Goal: Task Accomplishment & Management: Use online tool/utility

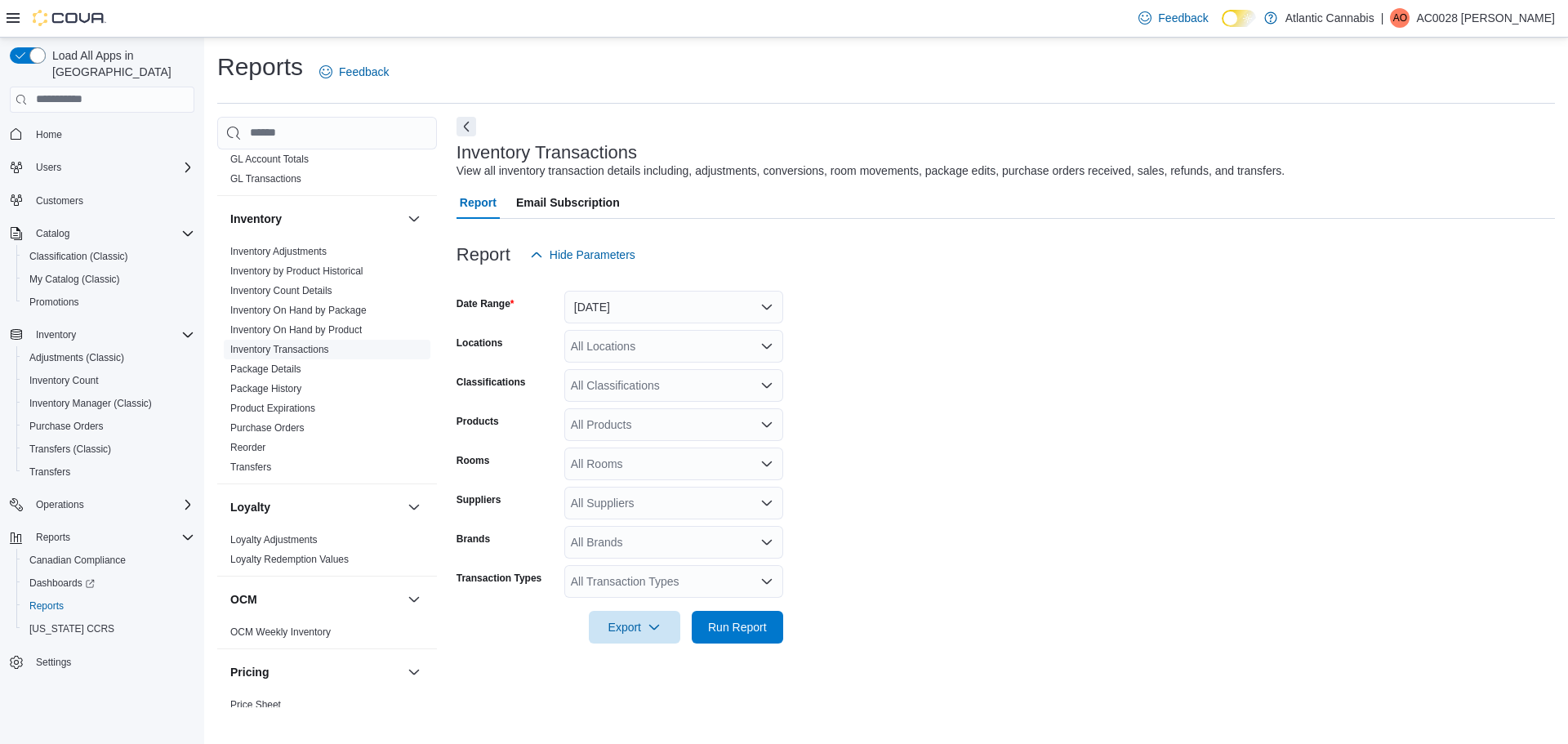
scroll to position [491, 0]
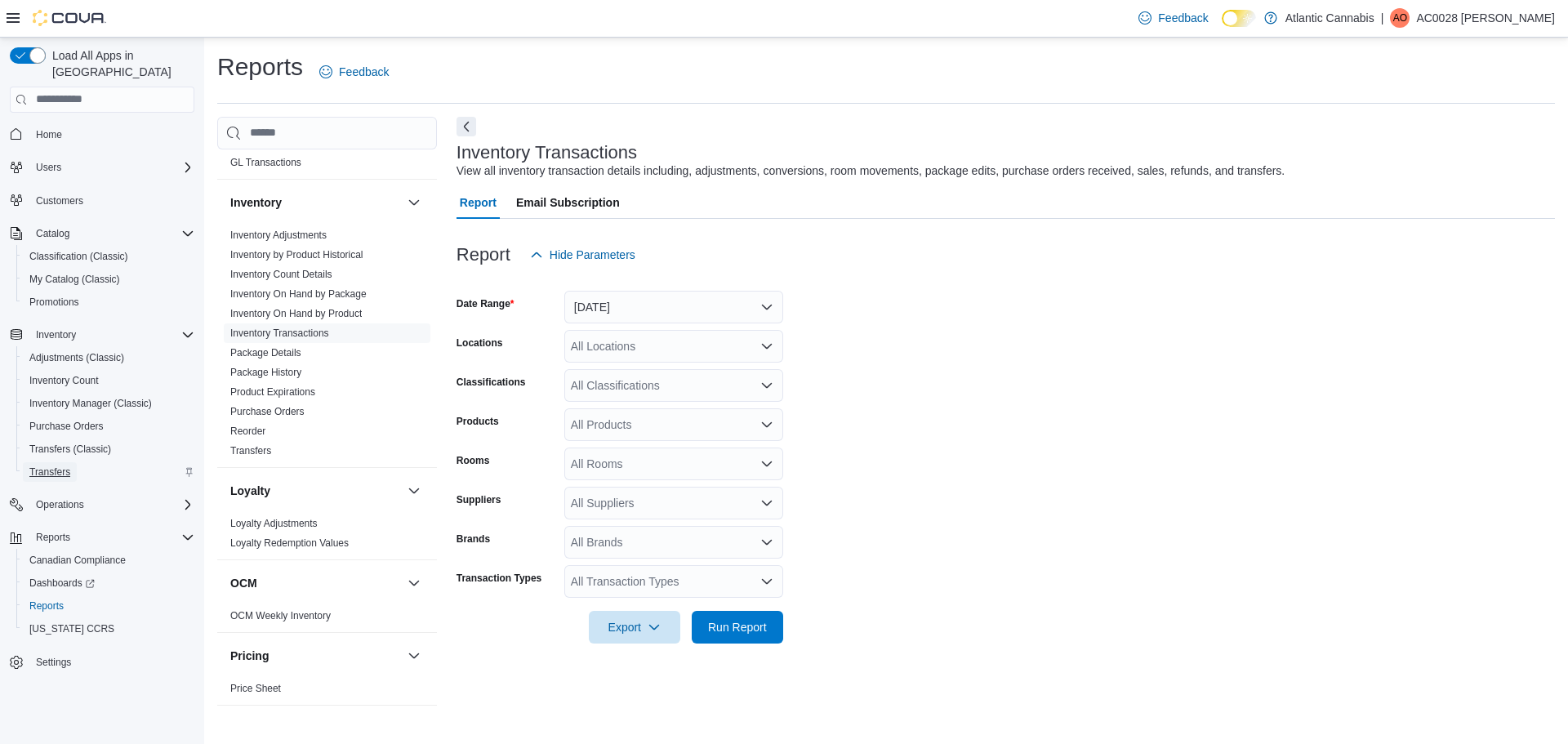
click at [41, 466] on span "Transfers" at bounding box center [50, 472] width 41 height 13
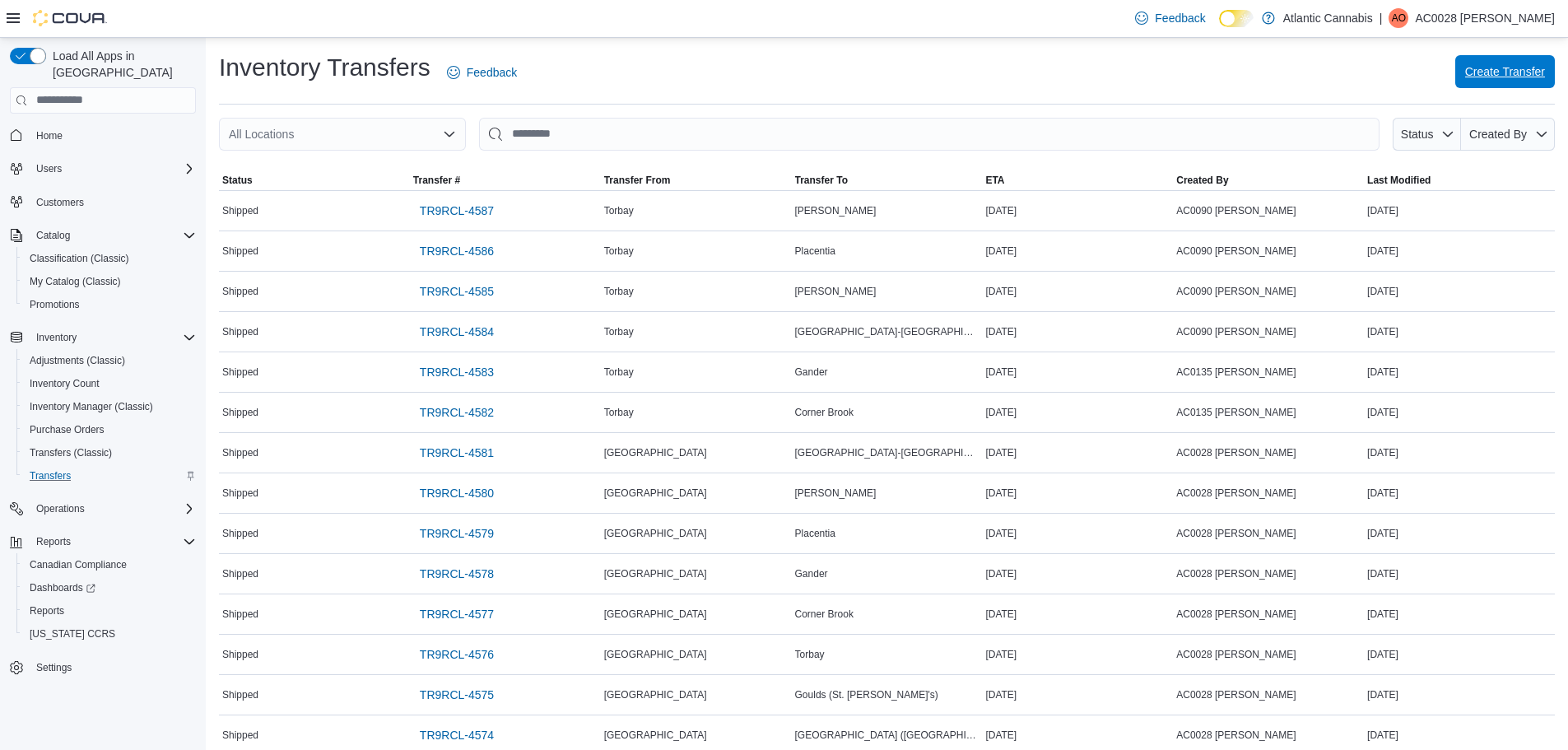
click at [1521, 63] on span "Create Transfer" at bounding box center [1505, 71] width 80 height 33
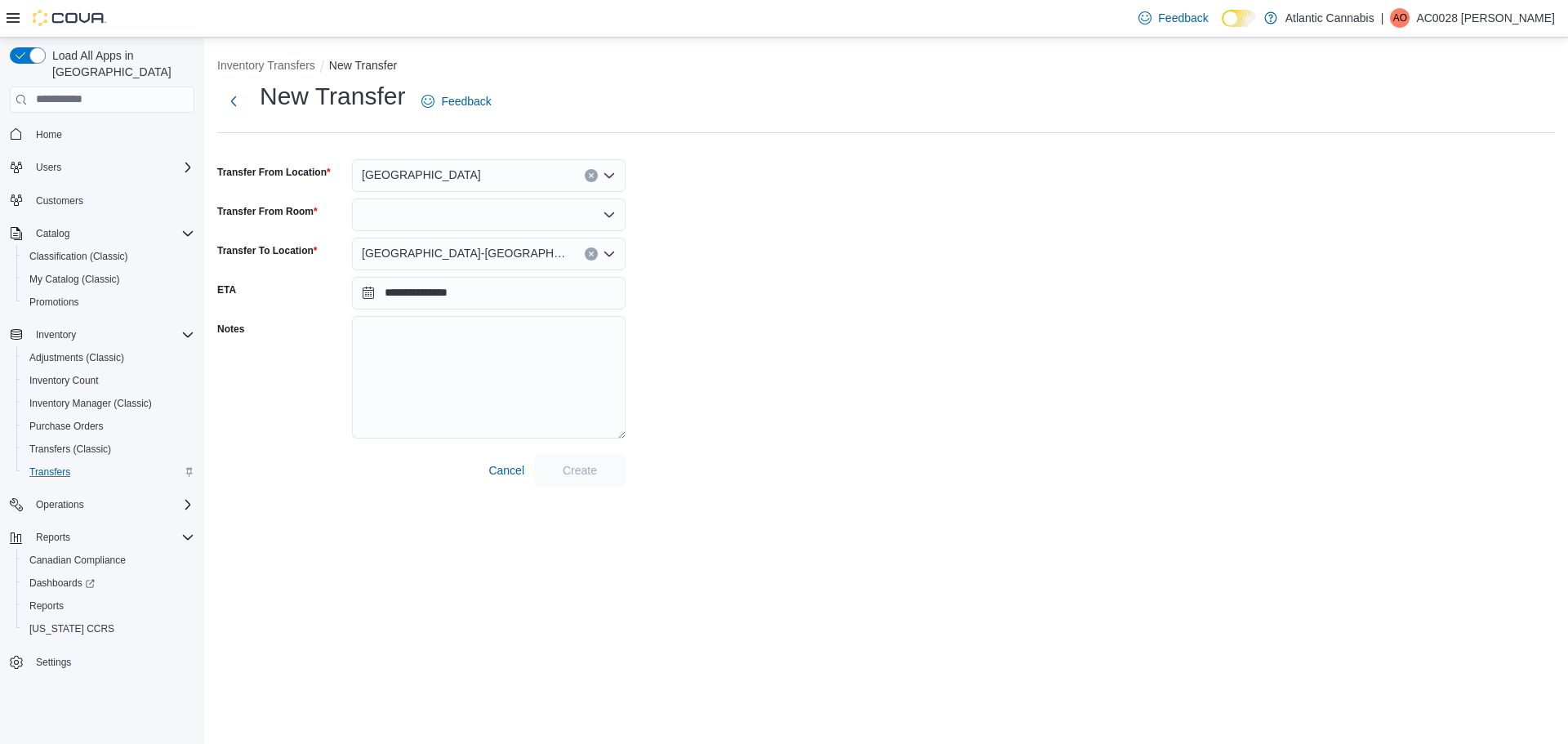
click at [594, 253] on button "Clear input" at bounding box center [591, 253] width 13 height 13
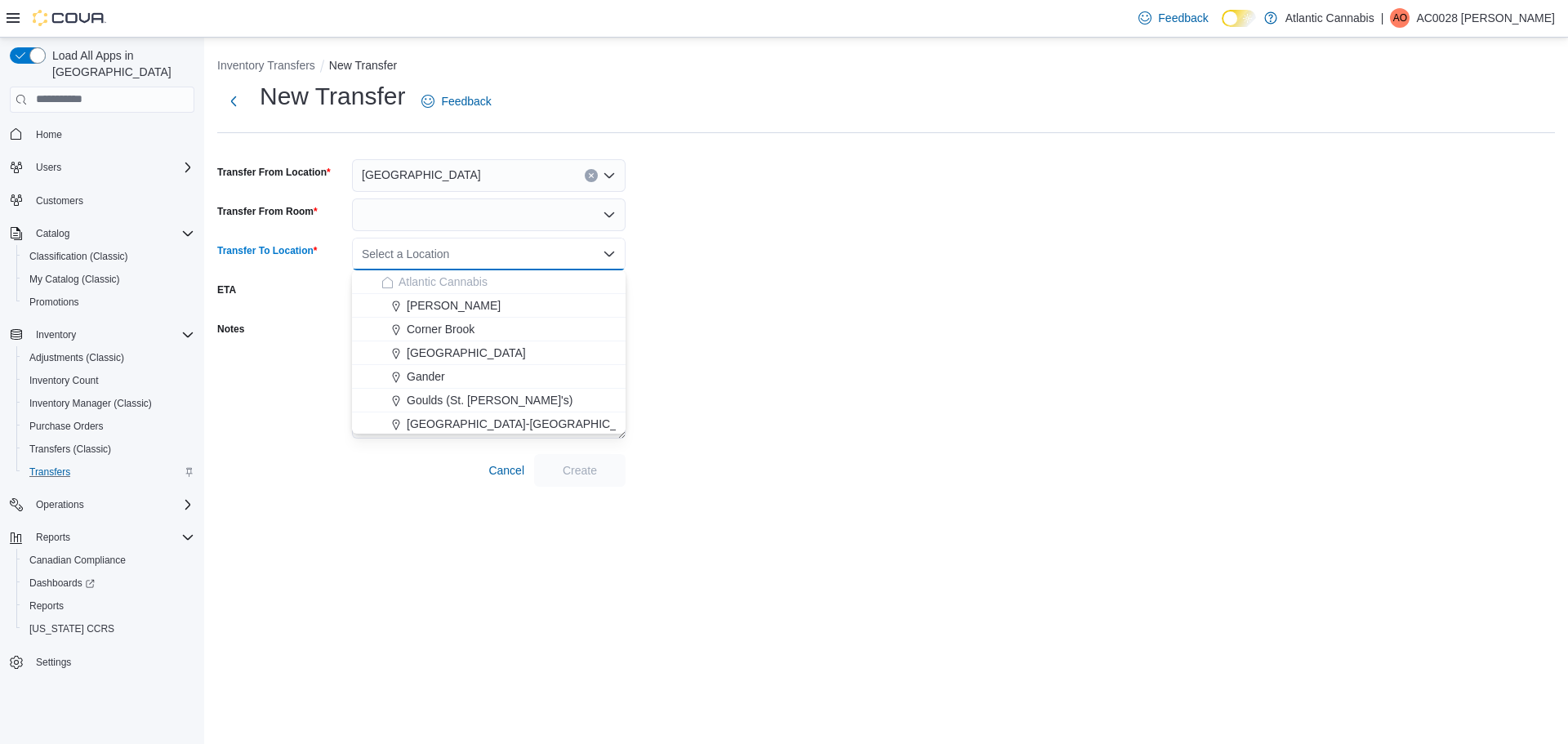
click at [529, 257] on div "Select a Location Combo box. Selected. Combo box input. Select a Location. Type…" at bounding box center [489, 254] width 274 height 33
click at [424, 369] on span "Topsail Road ([GEOGRAPHIC_DATA][PERSON_NAME])" at bounding box center [551, 374] width 290 height 16
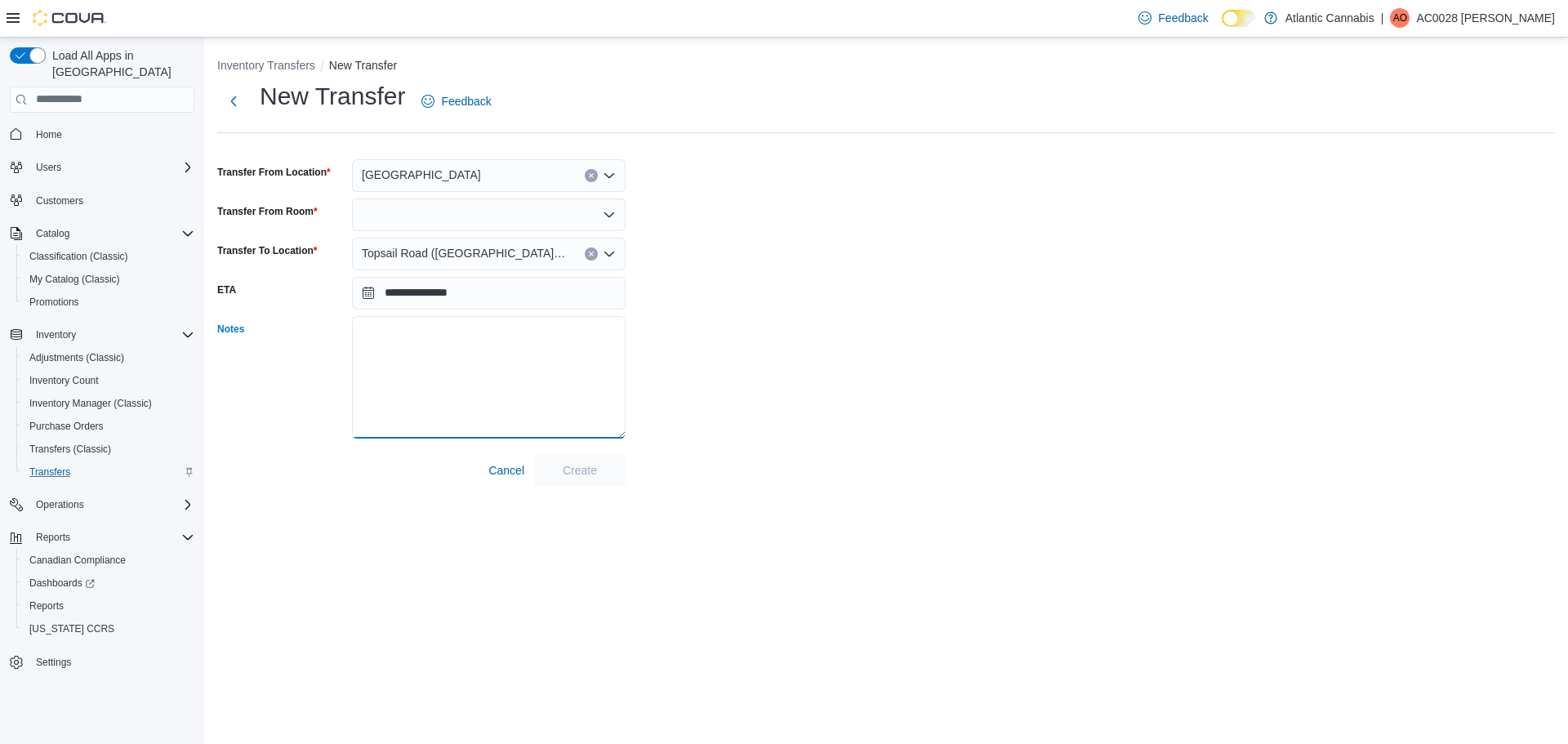
click at [380, 331] on textarea "Notes" at bounding box center [489, 377] width 274 height 123
type textarea "**********"
click at [393, 215] on div at bounding box center [489, 215] width 274 height 33
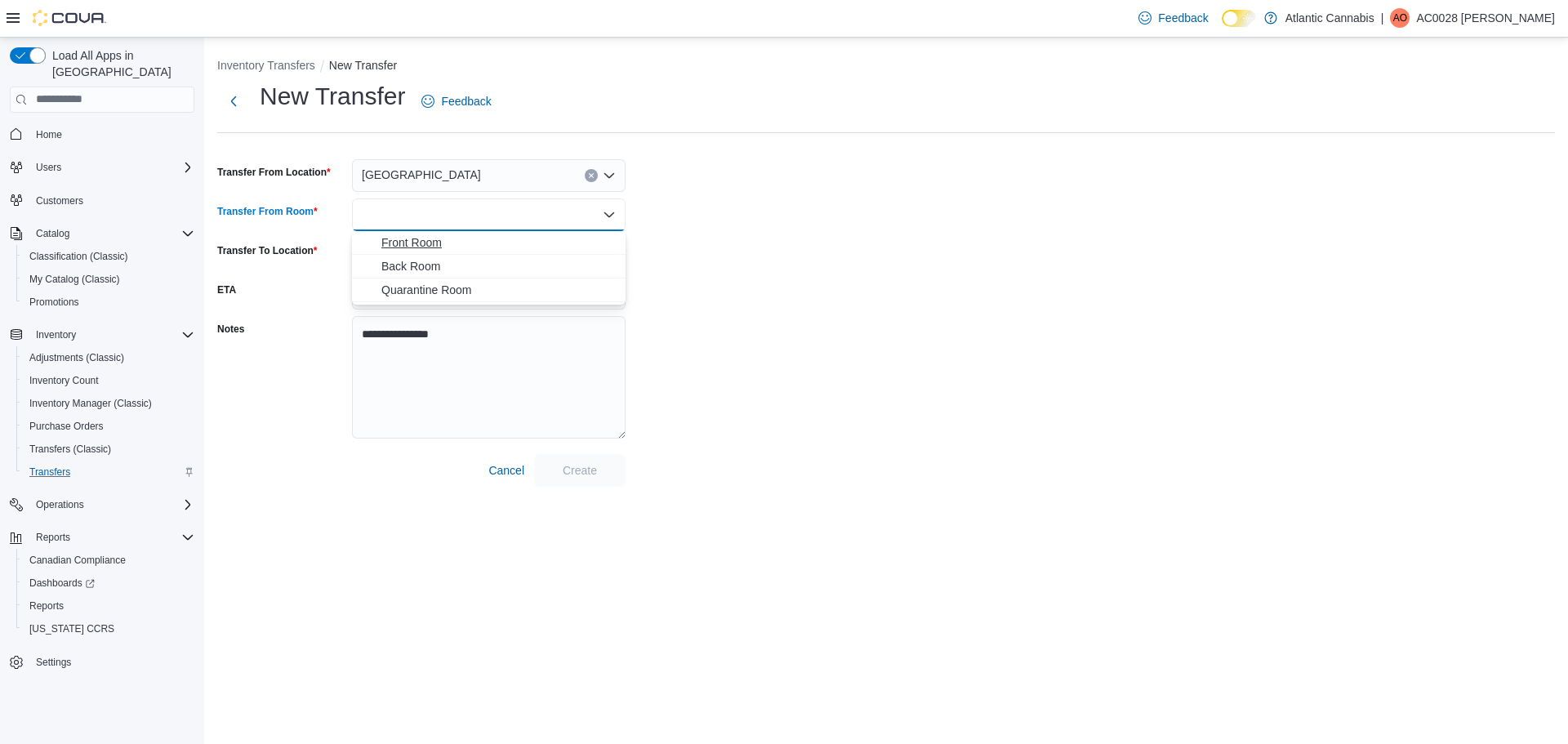
click at [404, 244] on span "Front Room" at bounding box center [499, 243] width 234 height 16
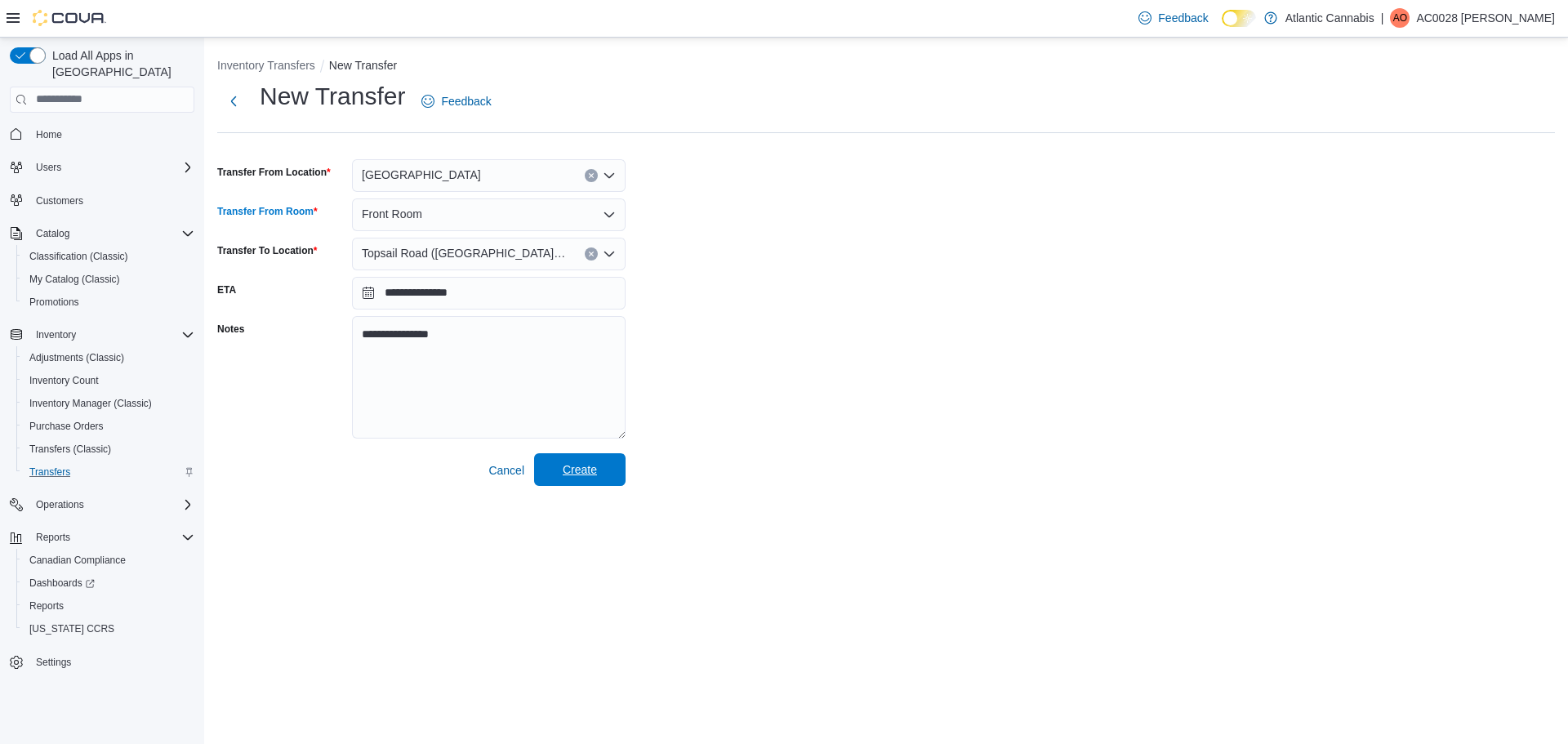
click at [564, 463] on span "Create" at bounding box center [580, 469] width 72 height 33
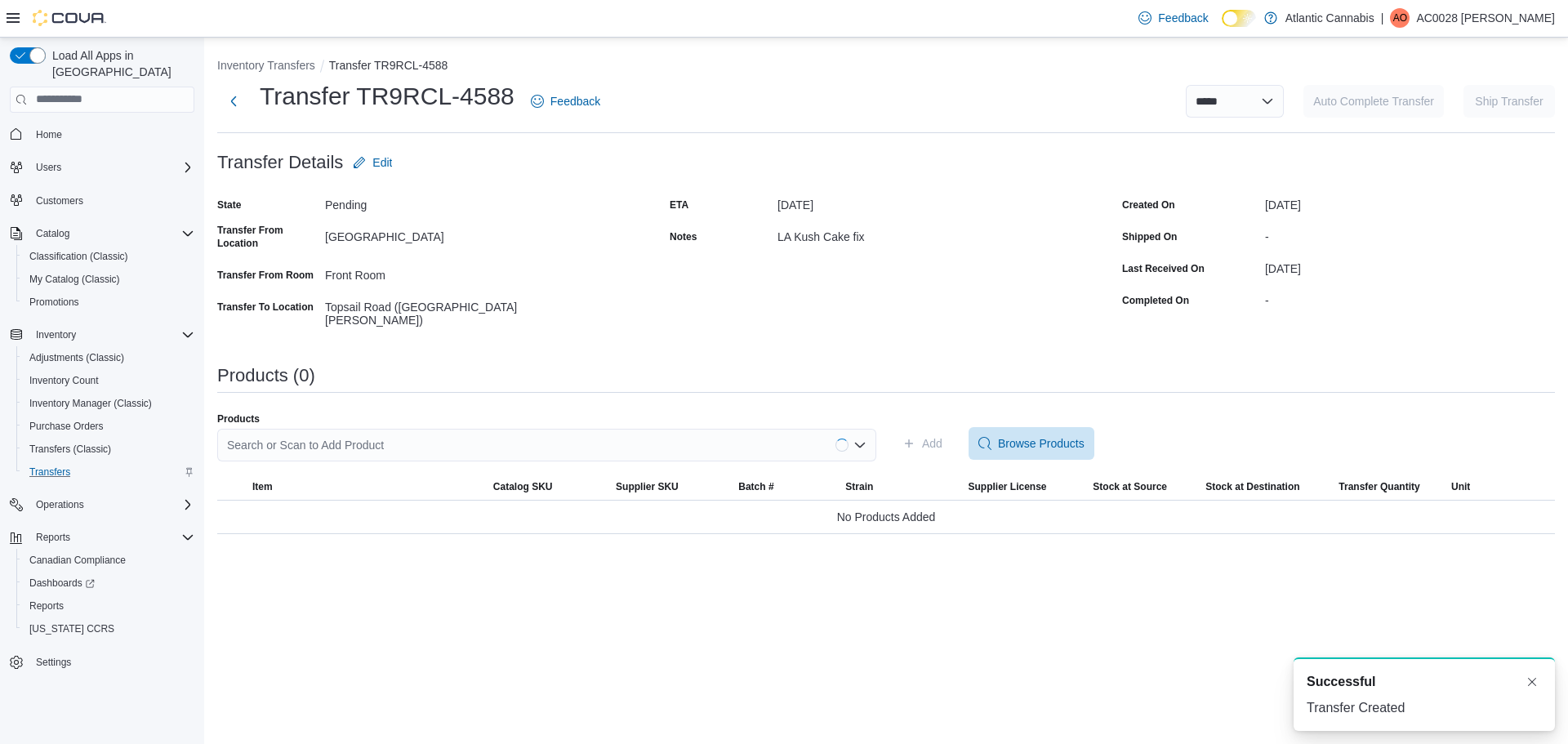
click at [503, 442] on div "Search or Scan to Add Product" at bounding box center [547, 445] width 659 height 33
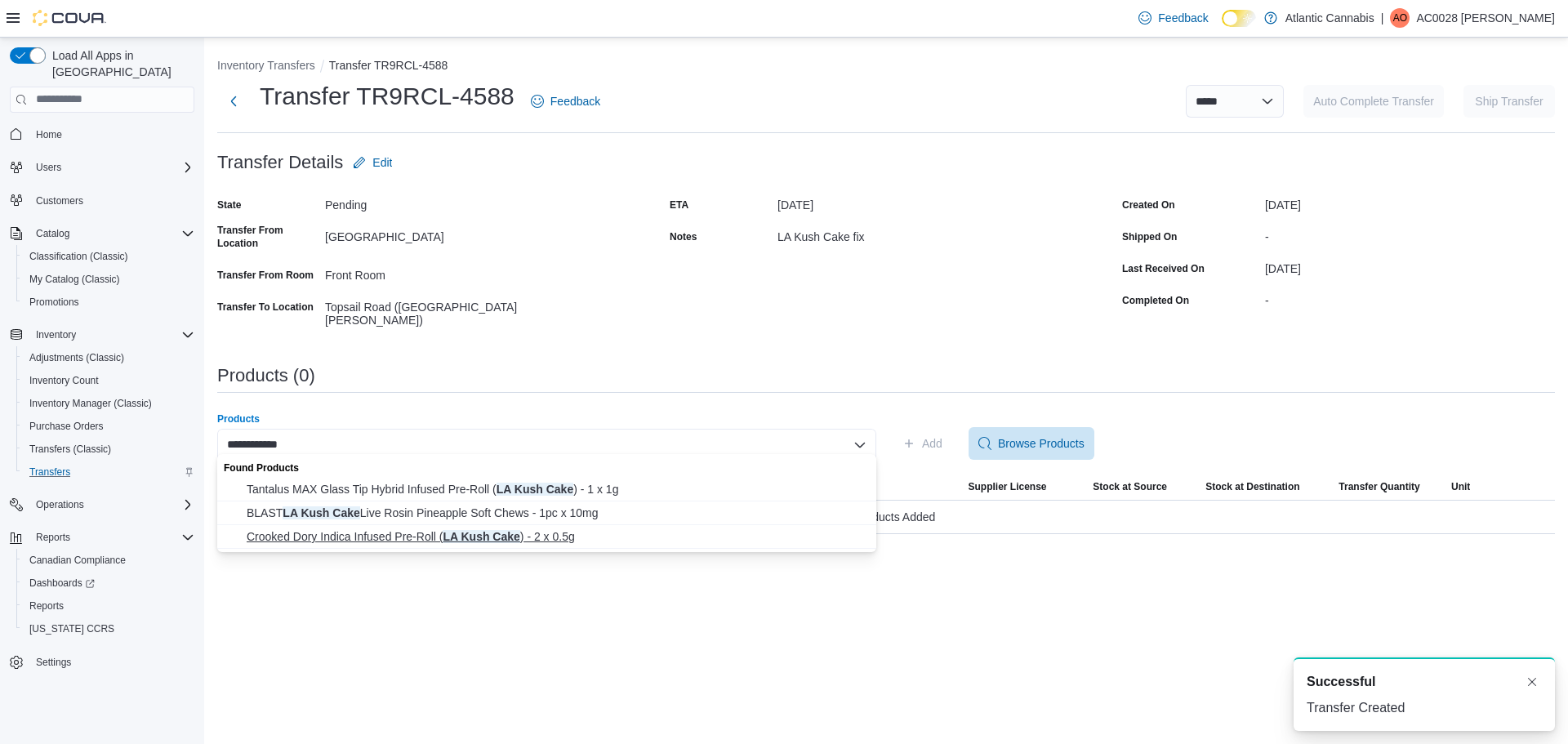
type input "**********"
click at [386, 537] on span "Crooked Dory Indica Infused Pre-Roll ( LA Kush Cake ) - 2 x 0.5g" at bounding box center [557, 536] width 620 height 16
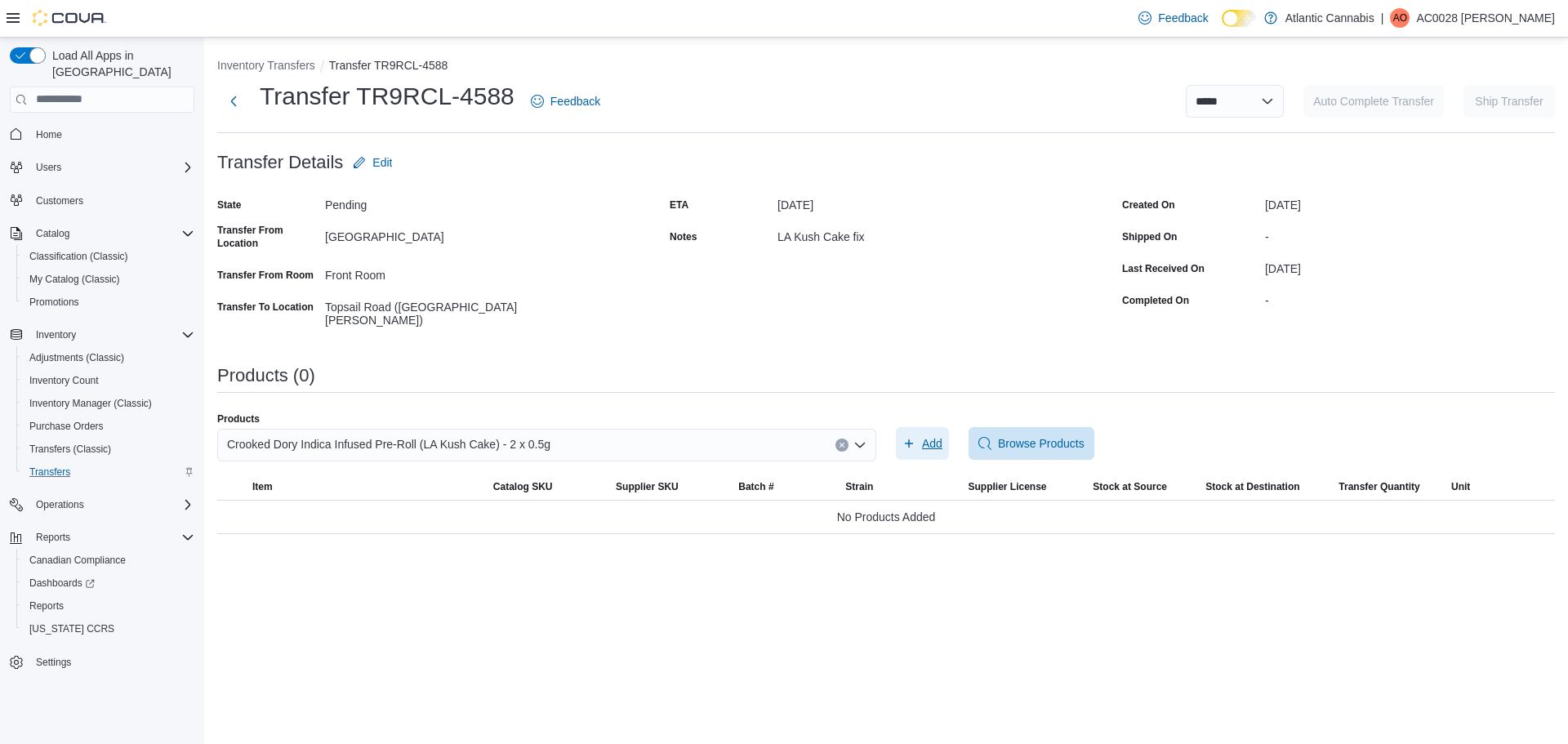
click at [929, 435] on span "Add" at bounding box center [932, 443] width 21 height 16
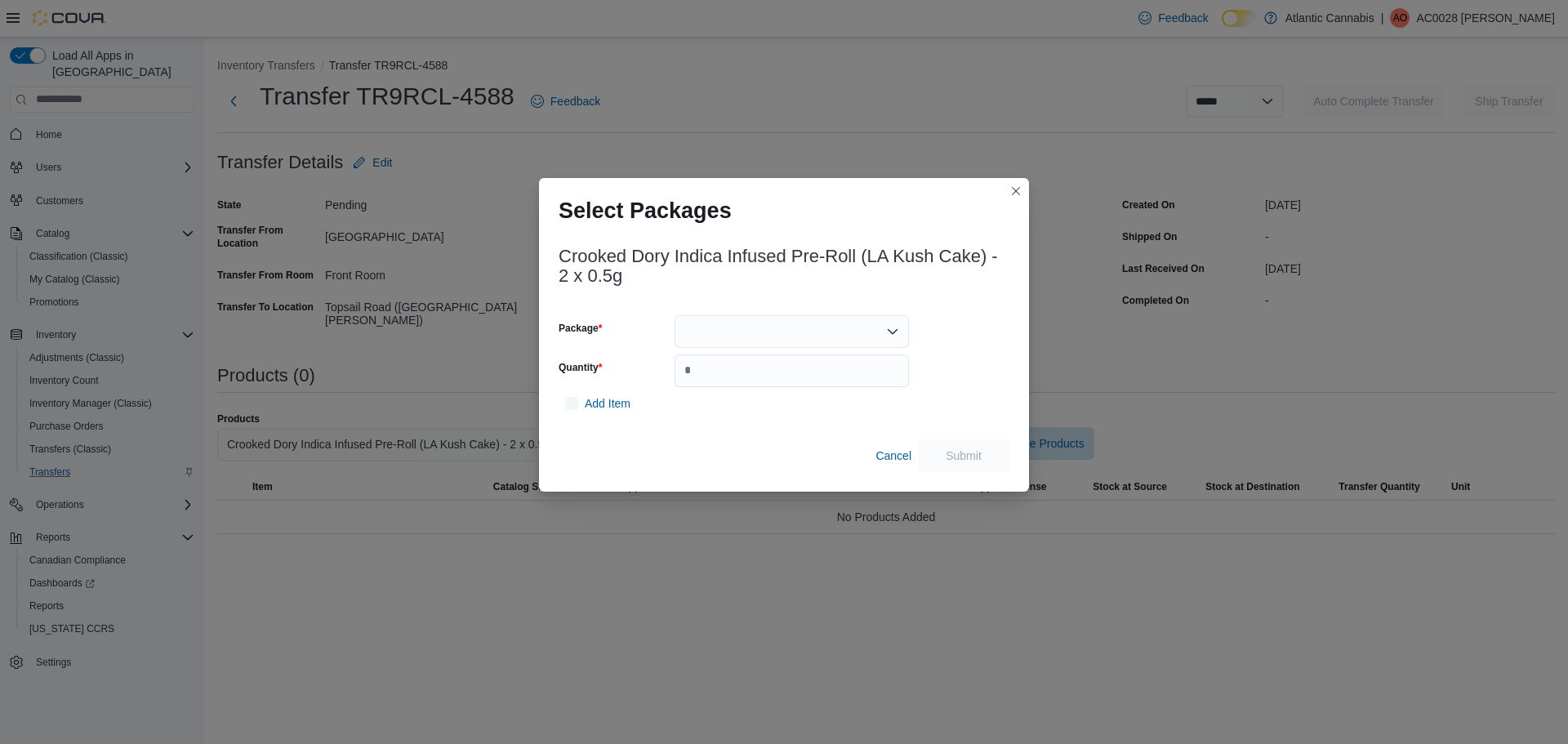
drag, startPoint x: 749, startPoint y: 331, endPoint x: 748, endPoint y: 342, distance: 11.0
click at [748, 331] on div at bounding box center [792, 331] width 234 height 33
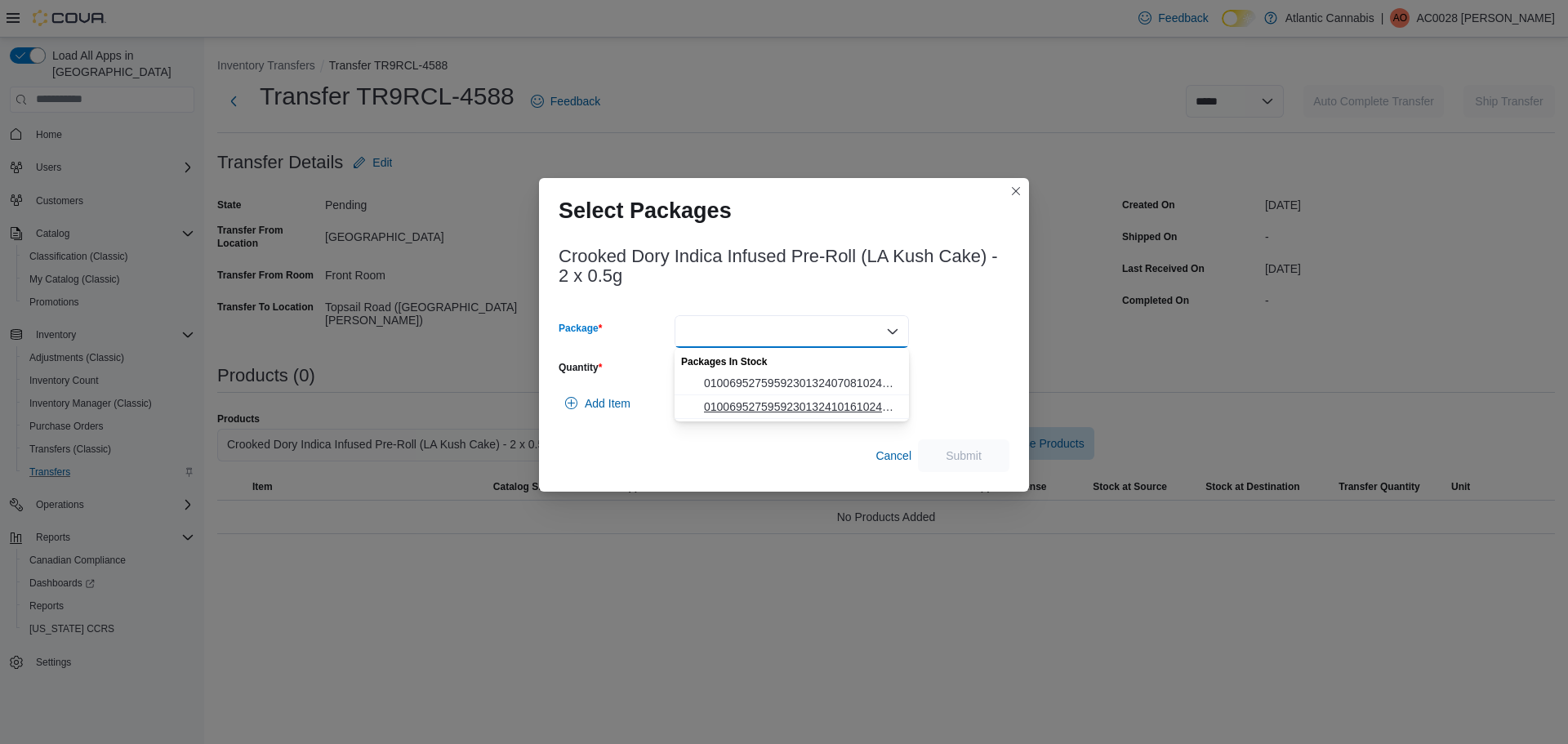
click at [753, 400] on span "0100695275959230132410161024230" at bounding box center [802, 406] width 195 height 16
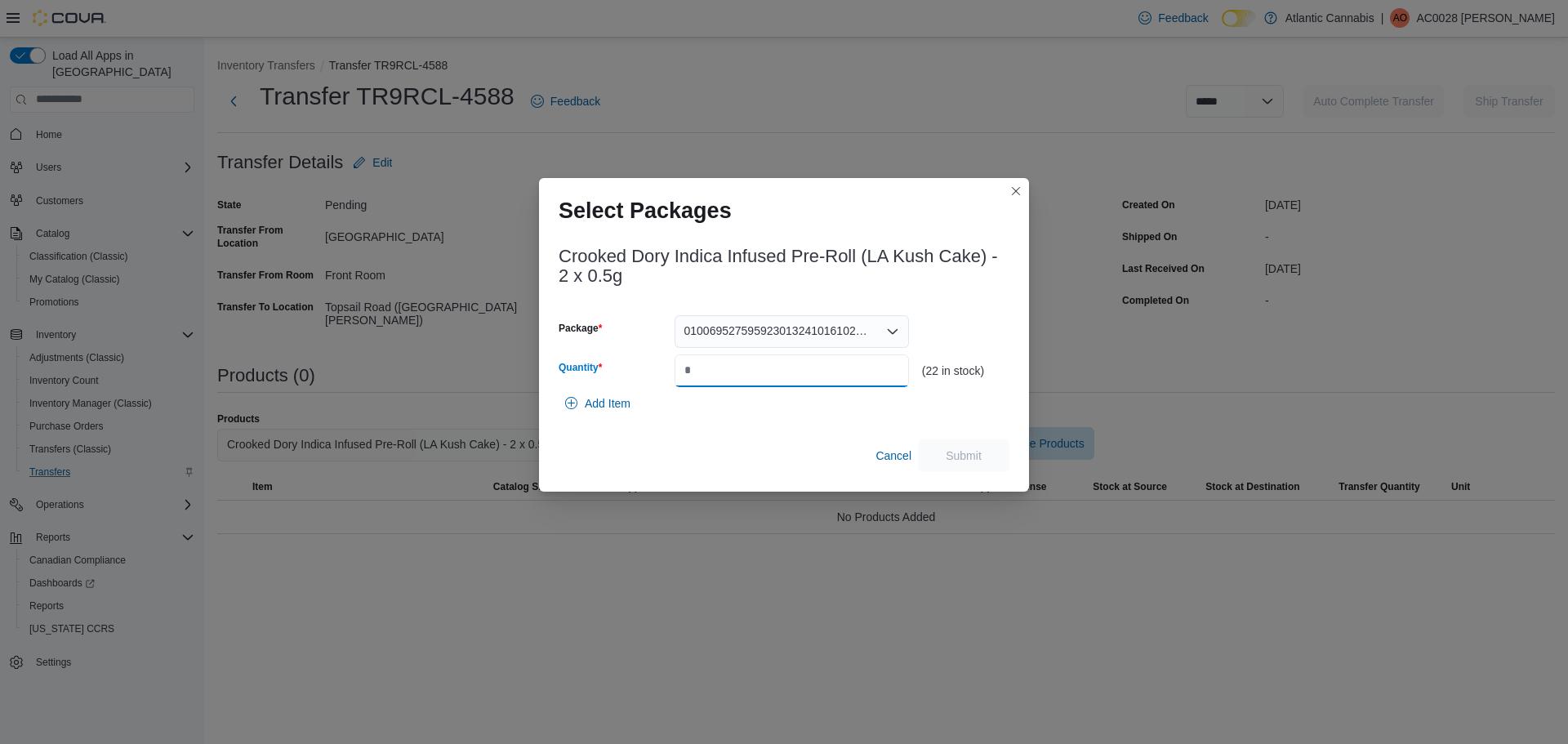
click at [729, 370] on input "Quantity" at bounding box center [792, 371] width 234 height 33
drag, startPoint x: 727, startPoint y: 370, endPoint x: 706, endPoint y: 371, distance: 21.0
click at [706, 371] on input "Quantity" at bounding box center [792, 371] width 234 height 33
type input "*"
click at [961, 457] on span "Submit" at bounding box center [964, 455] width 36 height 16
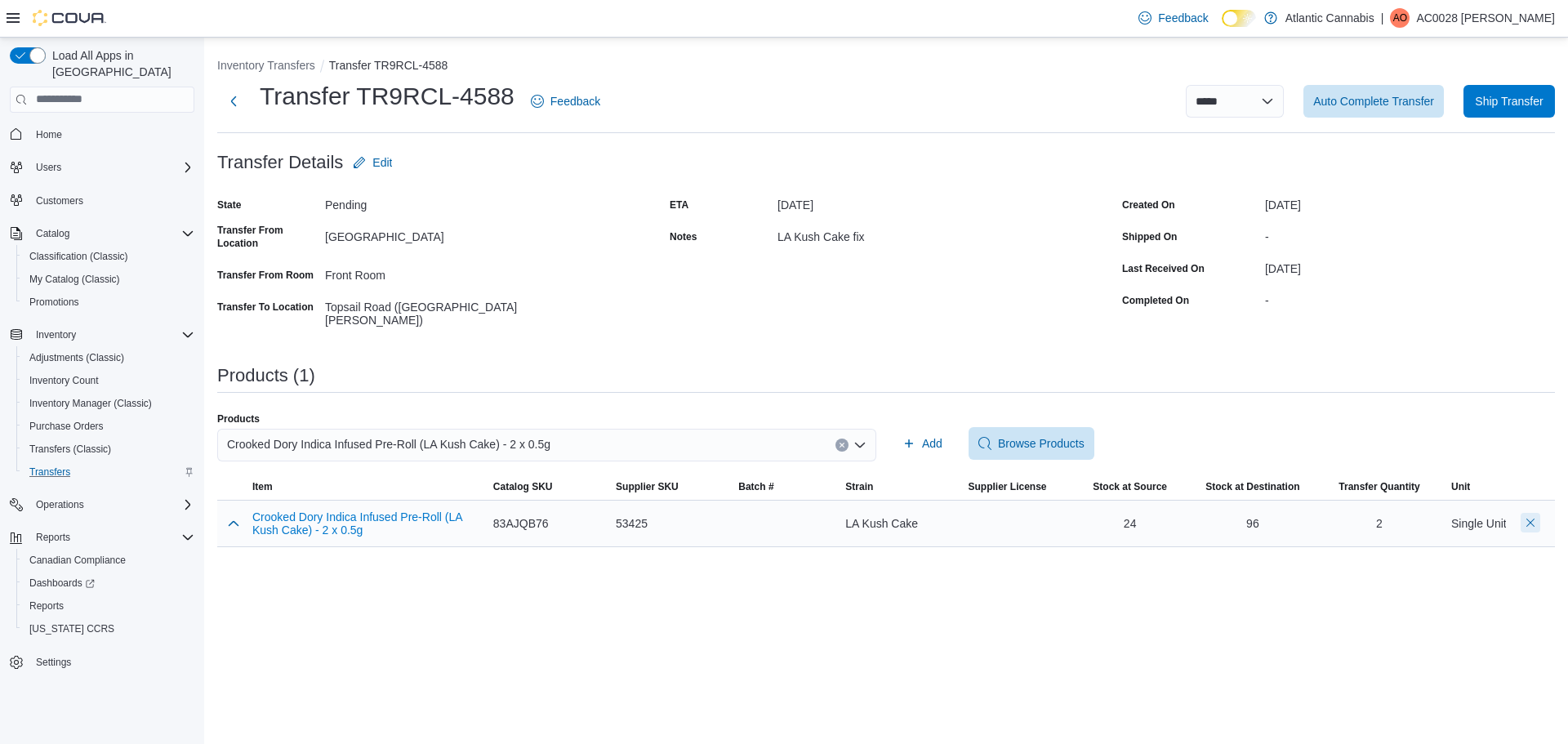
click at [1530, 516] on button "Delete count" at bounding box center [1530, 523] width 20 height 20
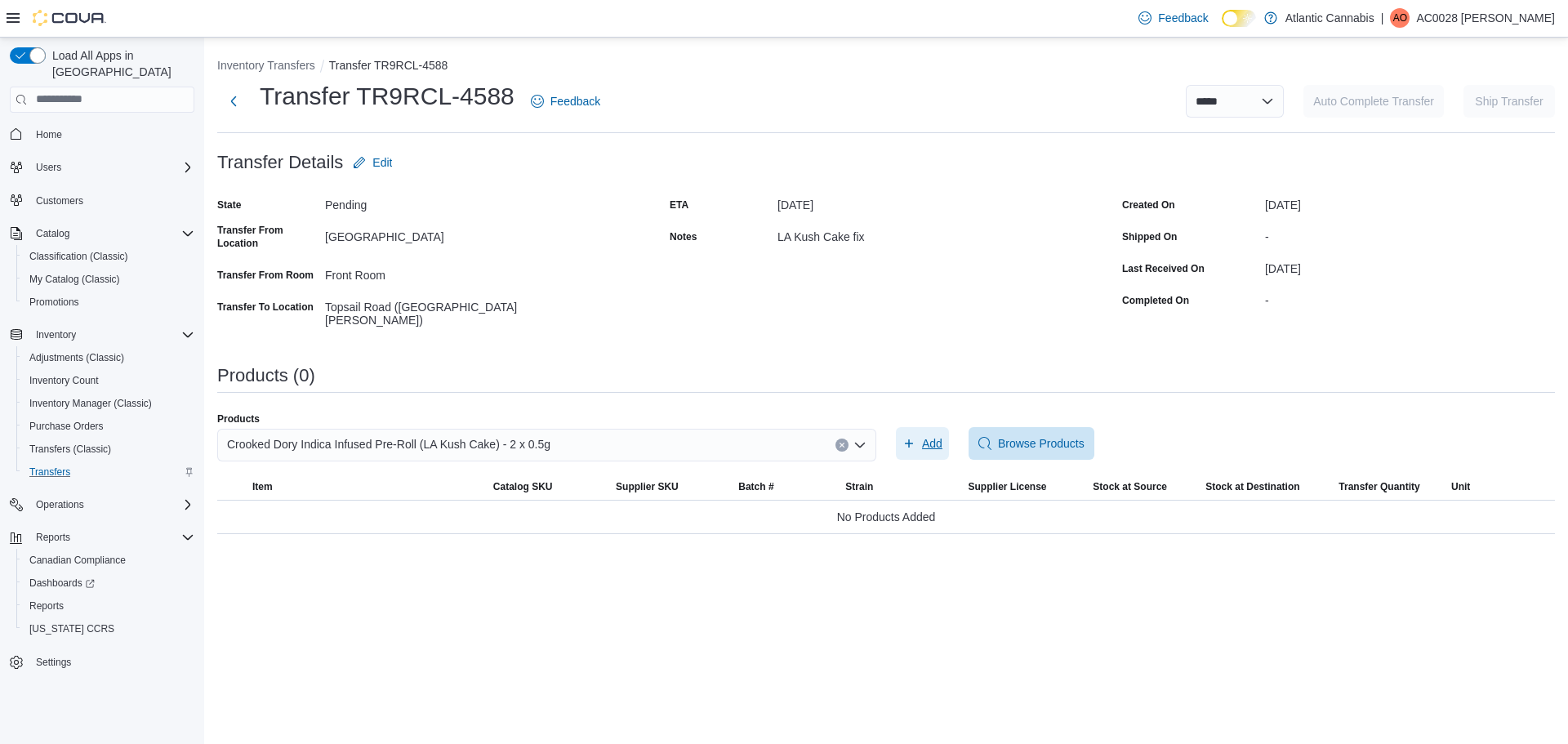
click at [916, 438] on span "Add" at bounding box center [922, 443] width 40 height 33
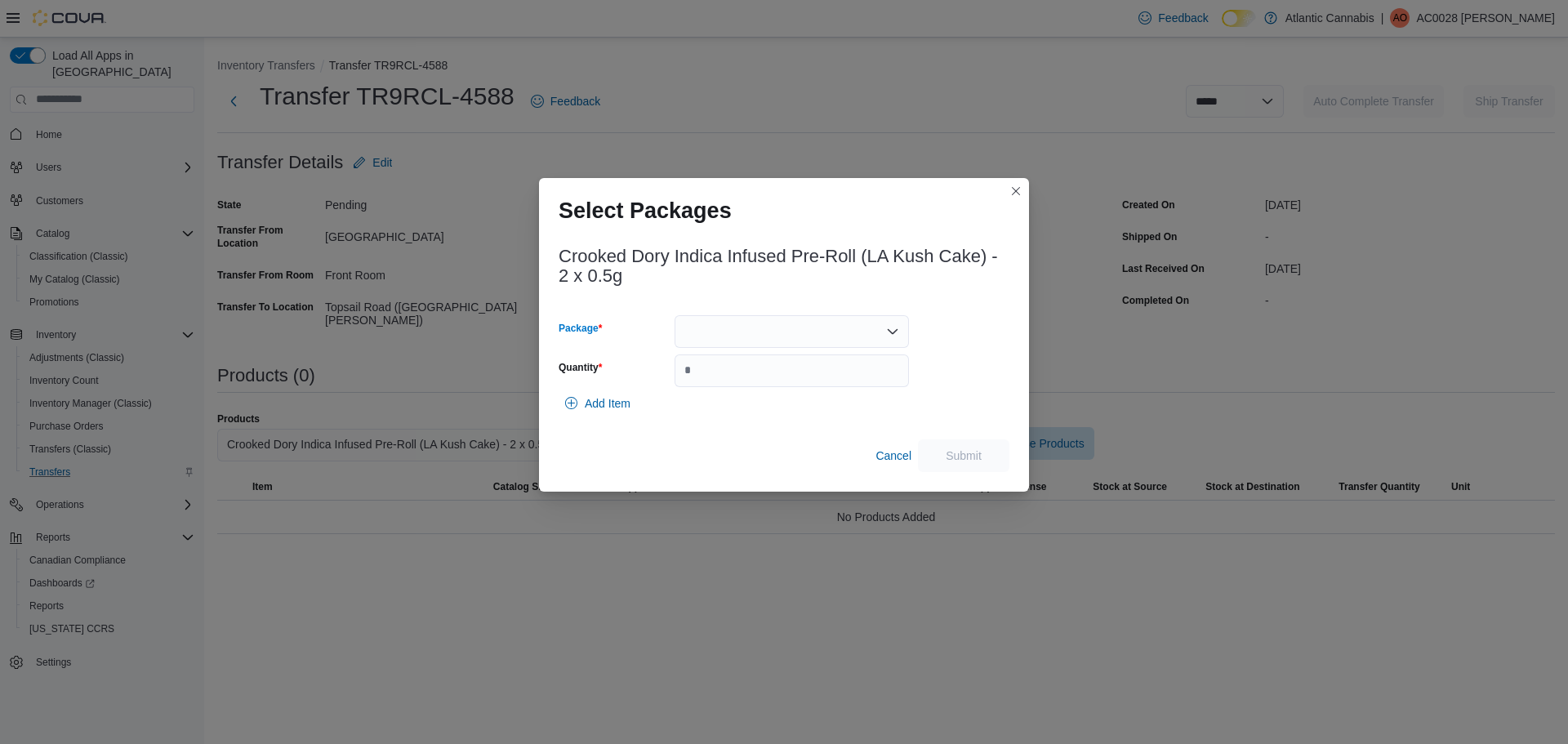
click at [765, 331] on div at bounding box center [792, 331] width 234 height 33
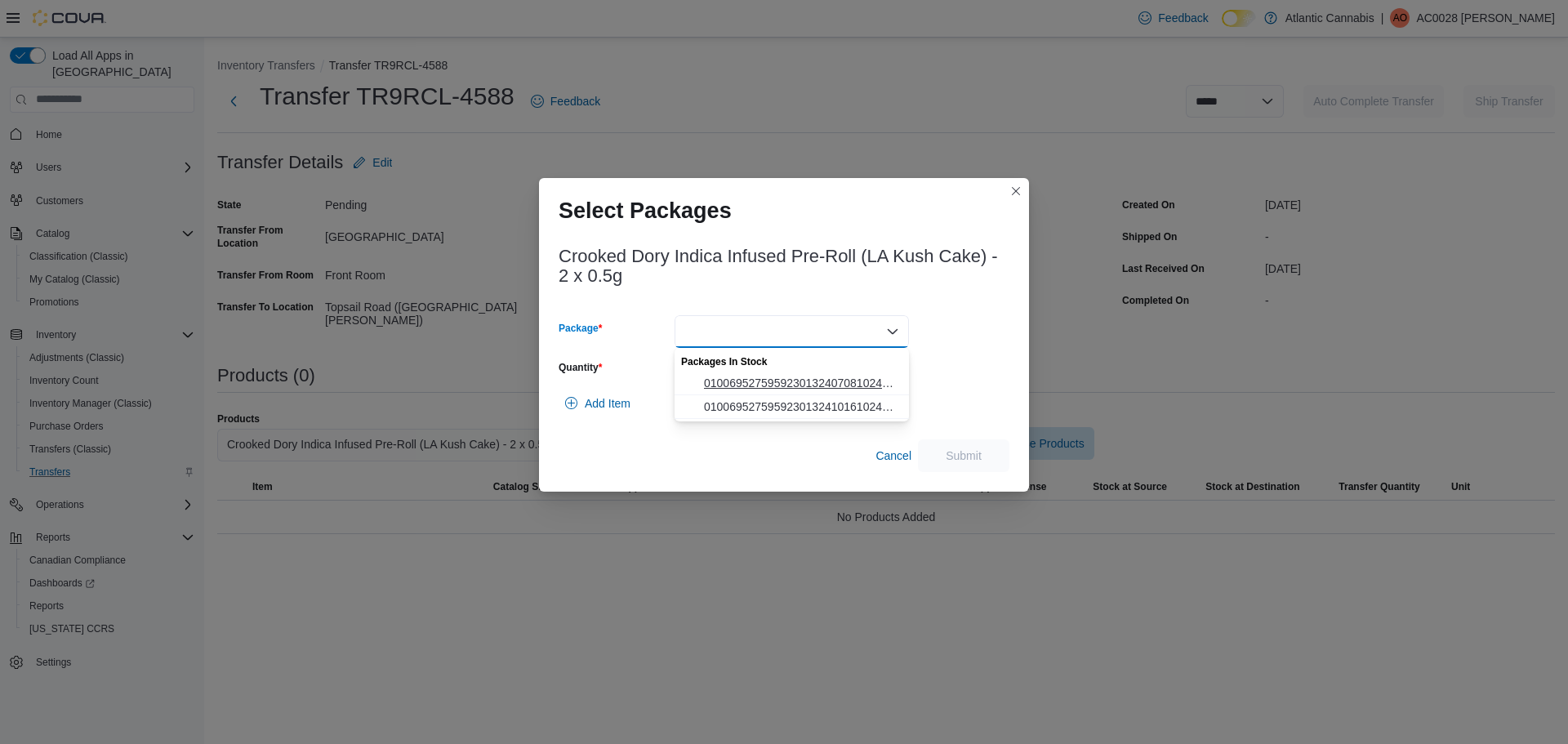
click at [744, 383] on span "0100695275959230132407081024230" at bounding box center [802, 383] width 195 height 16
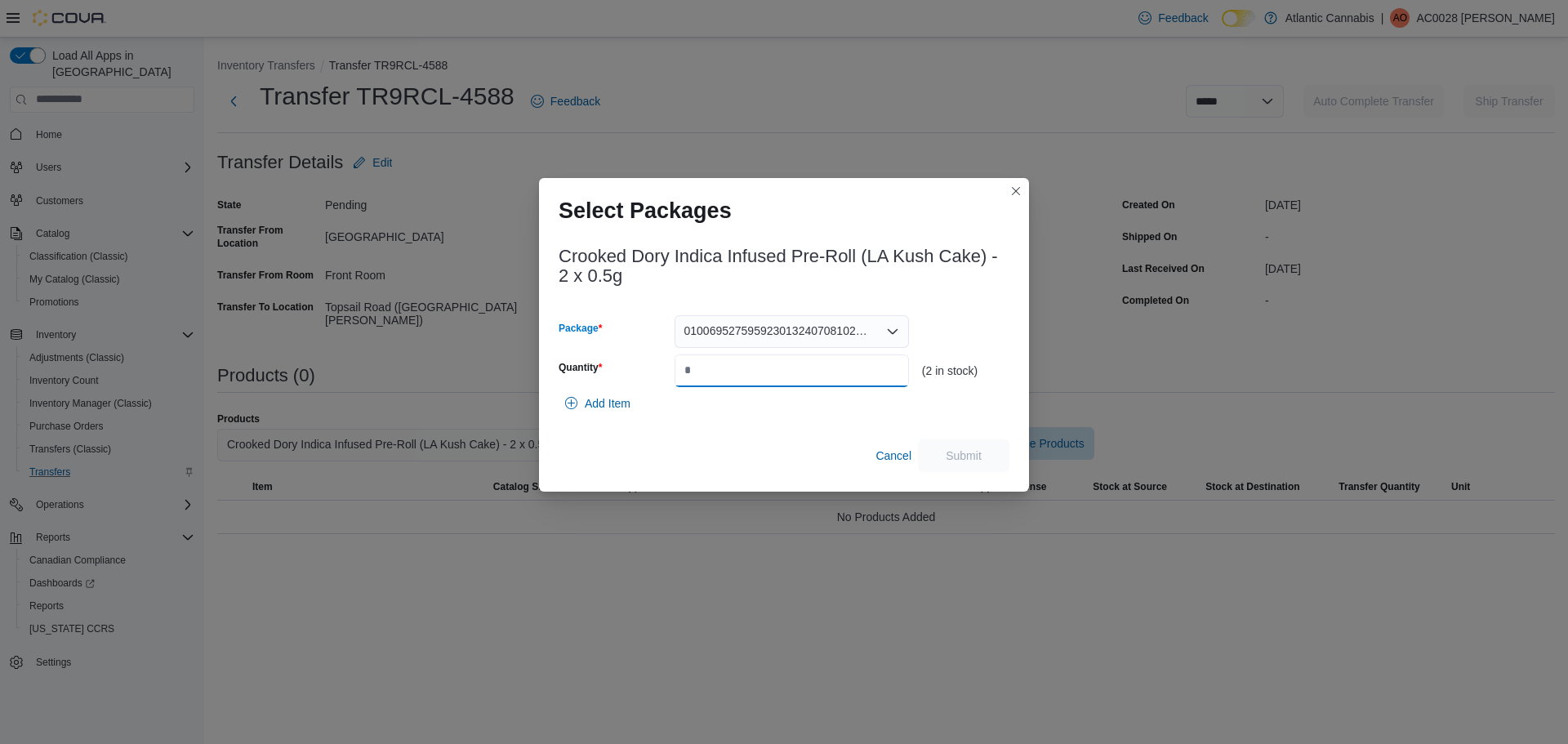
drag, startPoint x: 718, startPoint y: 374, endPoint x: 645, endPoint y: 372, distance: 73.0
click at [647, 372] on div "Quantity" at bounding box center [733, 371] width 350 height 33
type input "*"
click at [970, 460] on span "Submit" at bounding box center [964, 455] width 36 height 16
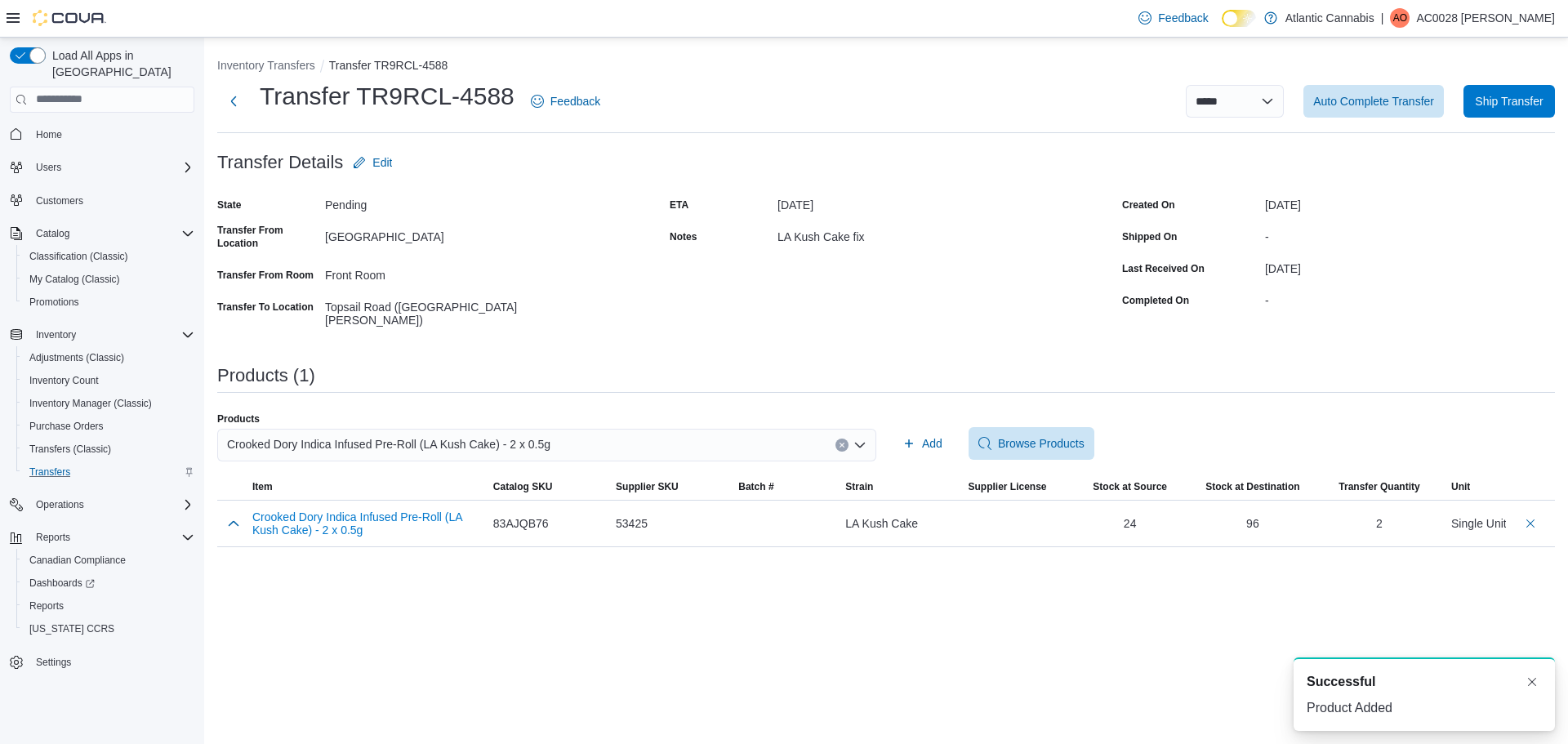
click at [980, 586] on div "**********" at bounding box center [886, 390] width 1364 height 706
click at [1509, 100] on span "Ship Transfer" at bounding box center [1509, 100] width 68 height 16
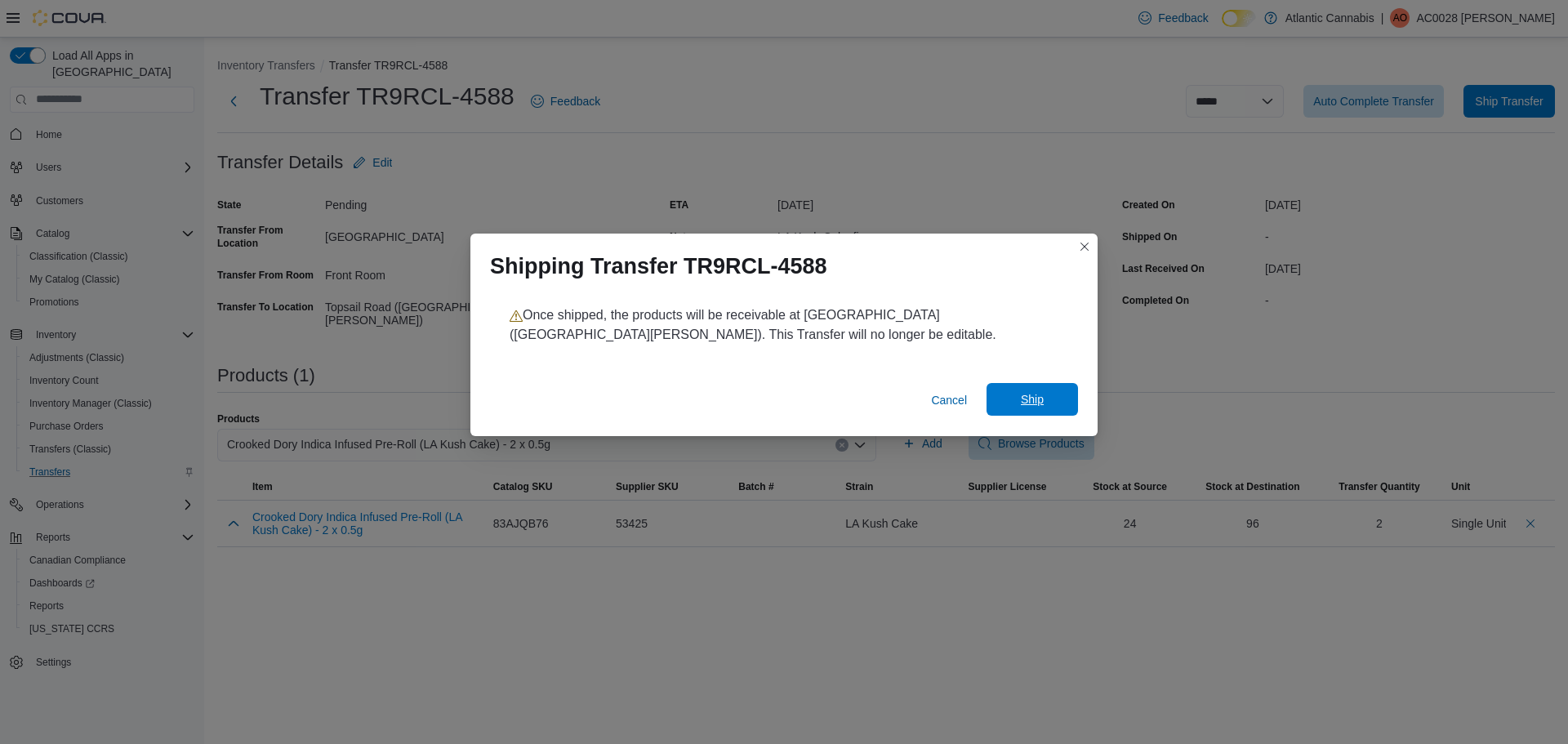
click at [1050, 404] on span "Ship" at bounding box center [1032, 399] width 72 height 33
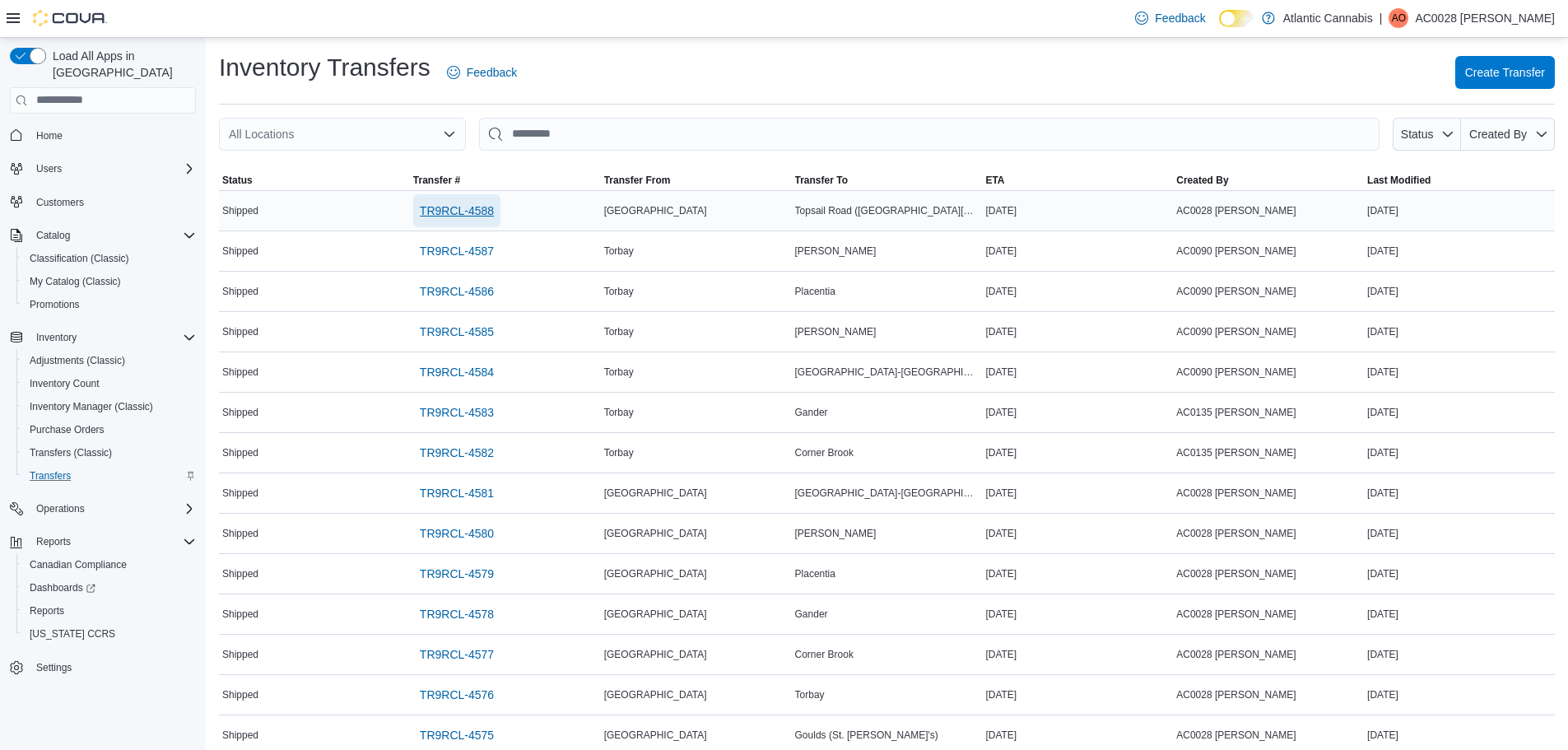
click at [431, 210] on span "TR9RCL-4588" at bounding box center [457, 210] width 74 height 16
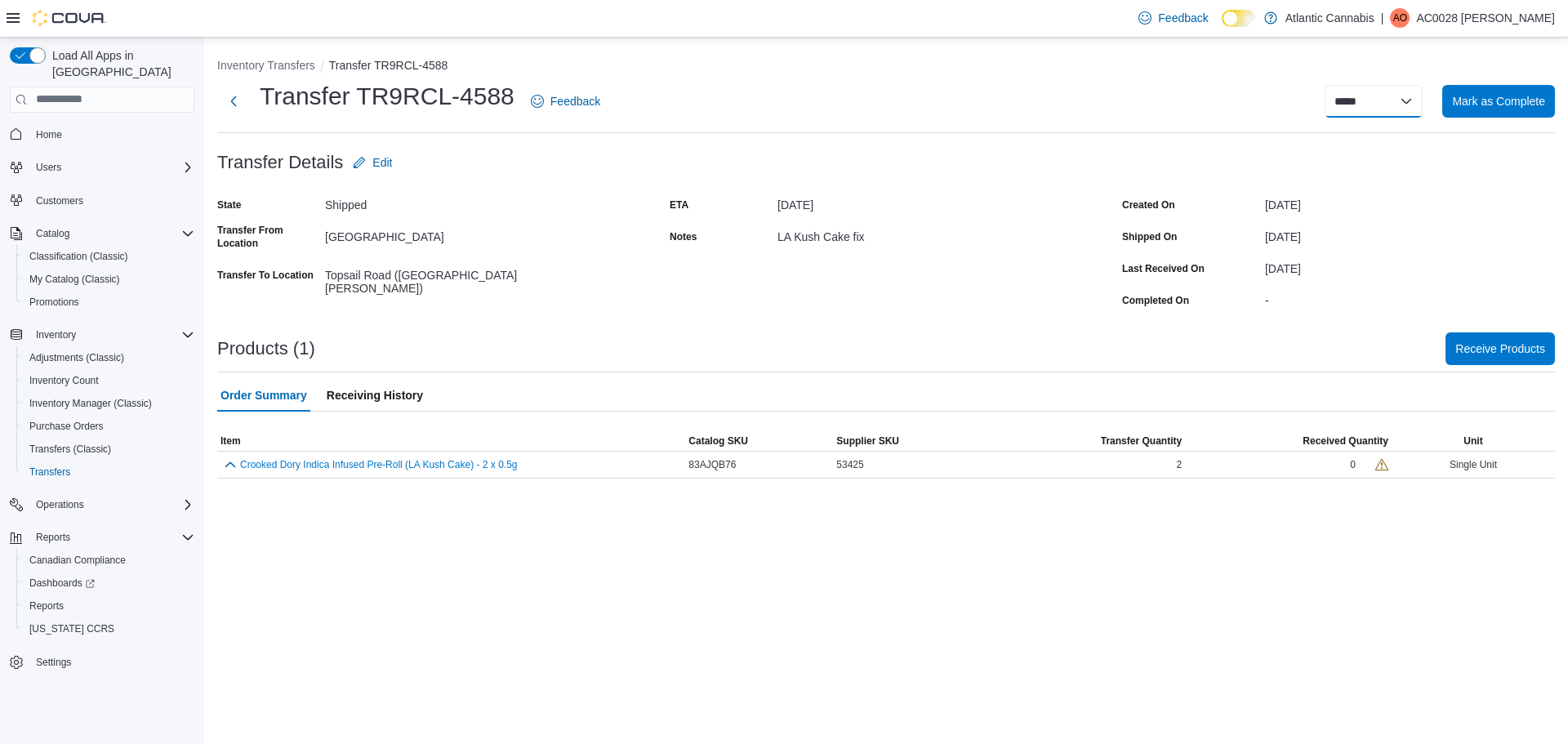
click at [1396, 97] on select "**********" at bounding box center [1374, 101] width 98 height 33
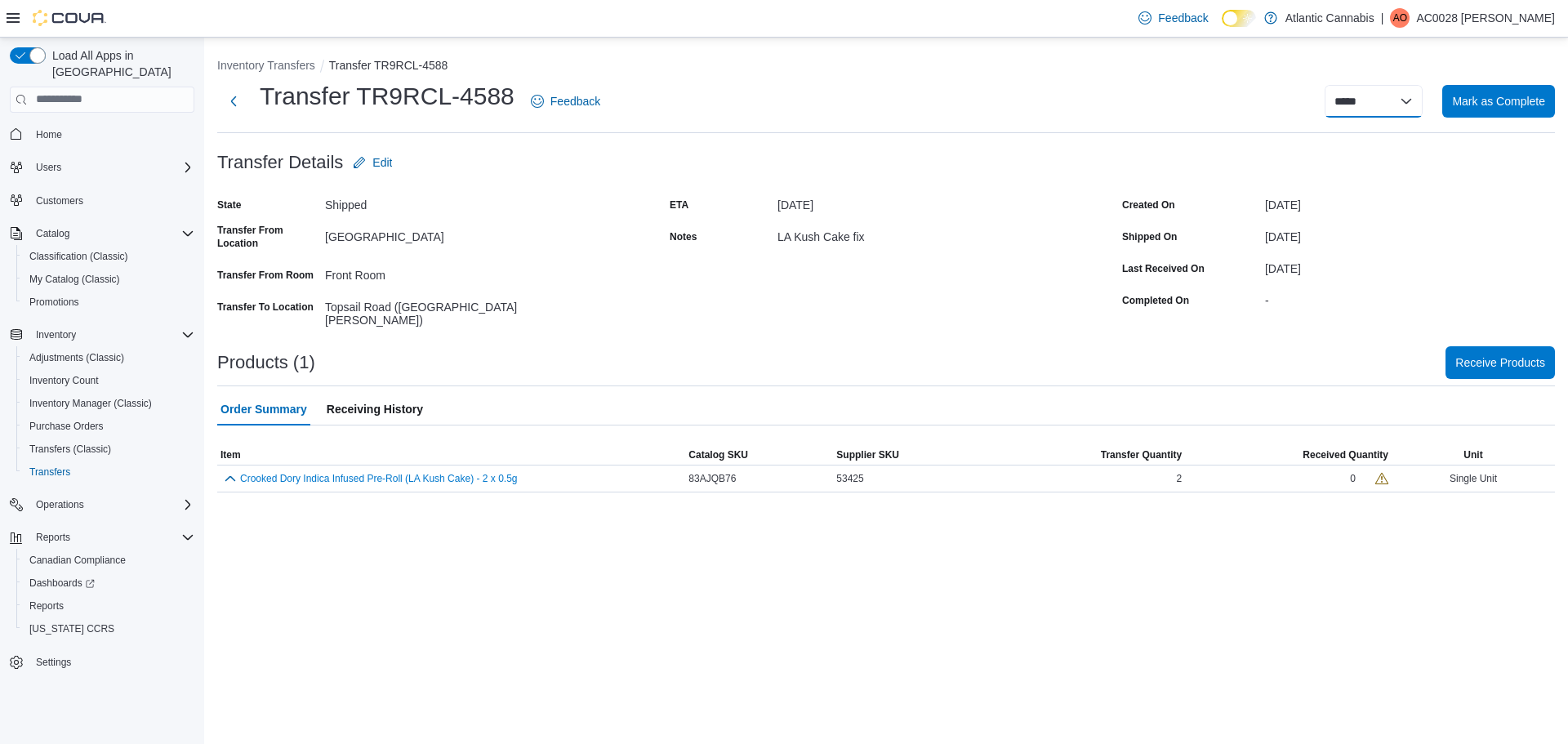
select select "**********"
click at [1325, 85] on select "**********" at bounding box center [1374, 101] width 98 height 33
select select
click at [771, 346] on div "Products (1) Receive Products" at bounding box center [886, 363] width 1338 height 33
